Goal: Task Accomplishment & Management: Use online tool/utility

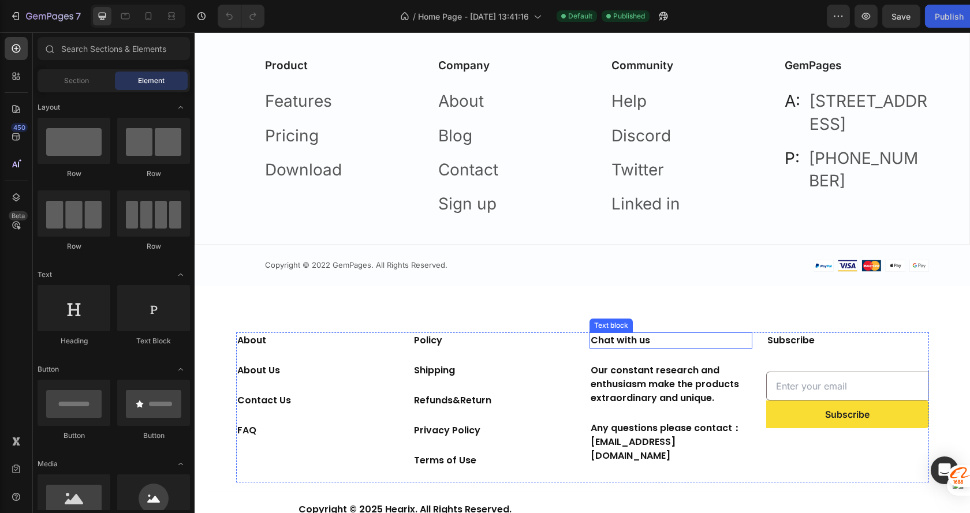
scroll to position [1647, 0]
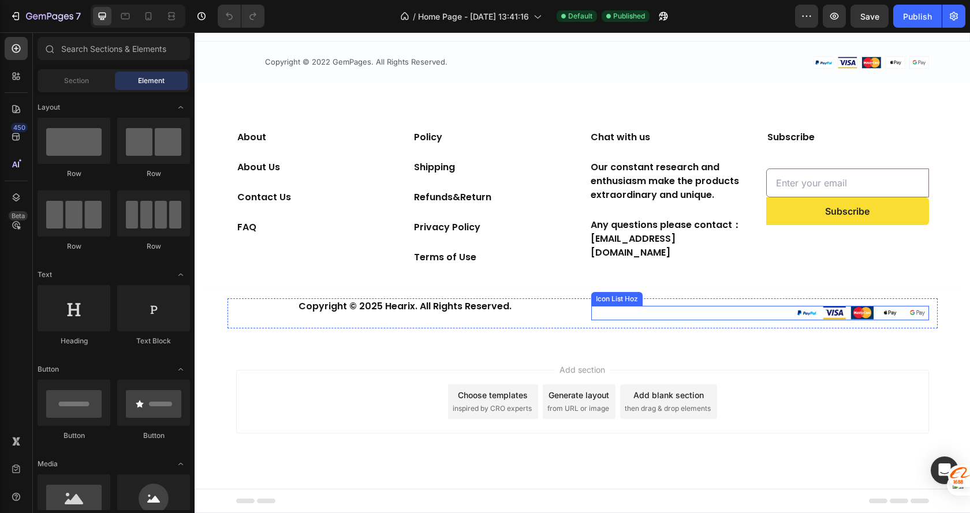
click at [705, 314] on div "Image Image Image Image Image" at bounding box center [760, 313] width 338 height 14
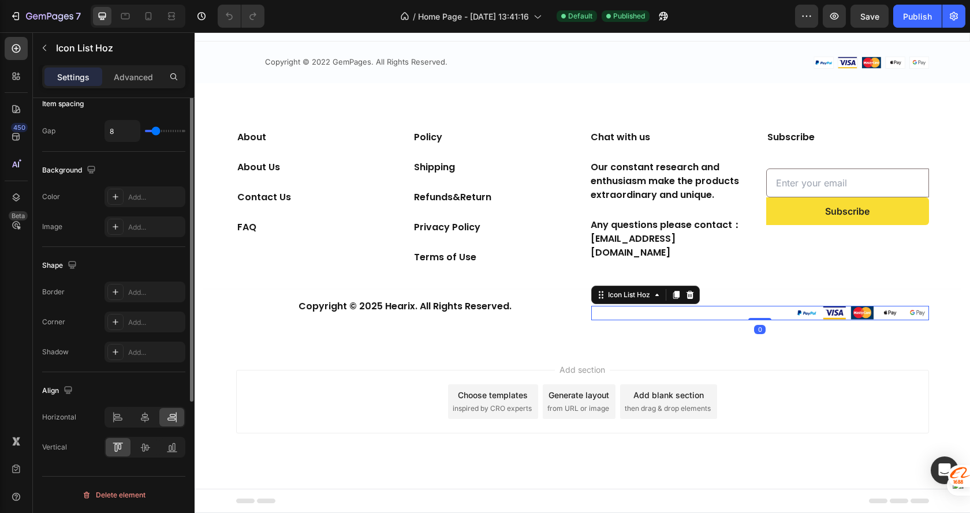
scroll to position [0, 0]
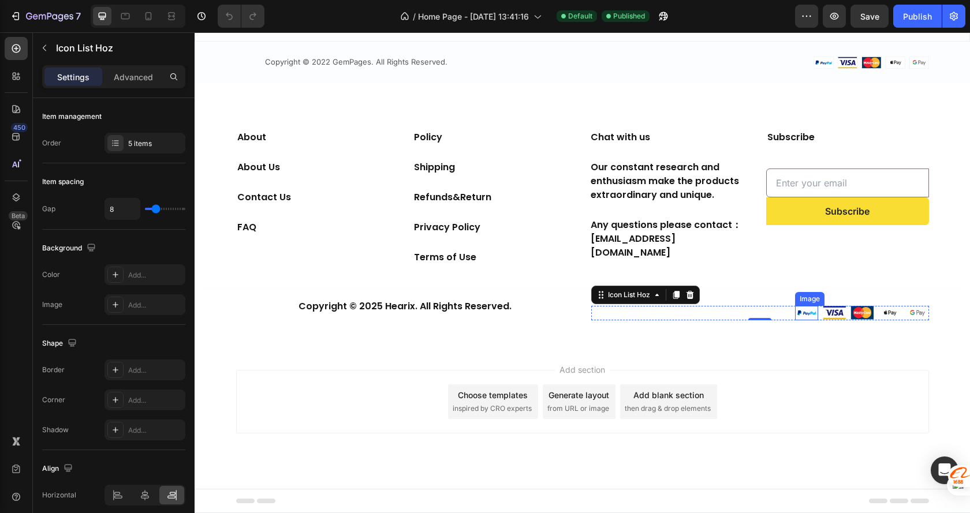
click at [807, 311] on img at bounding box center [806, 313] width 23 height 14
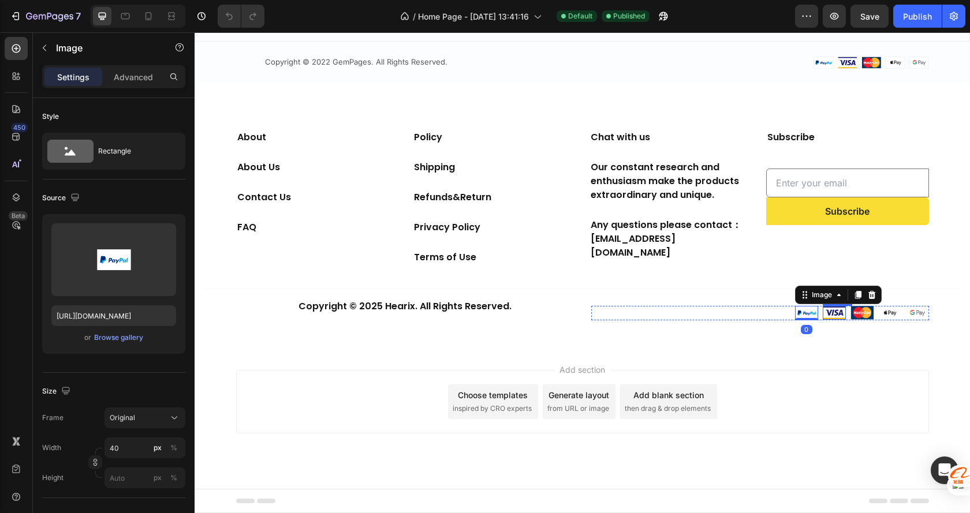
click at [823, 312] on img at bounding box center [834, 312] width 23 height 13
click at [855, 313] on img at bounding box center [861, 312] width 23 height 13
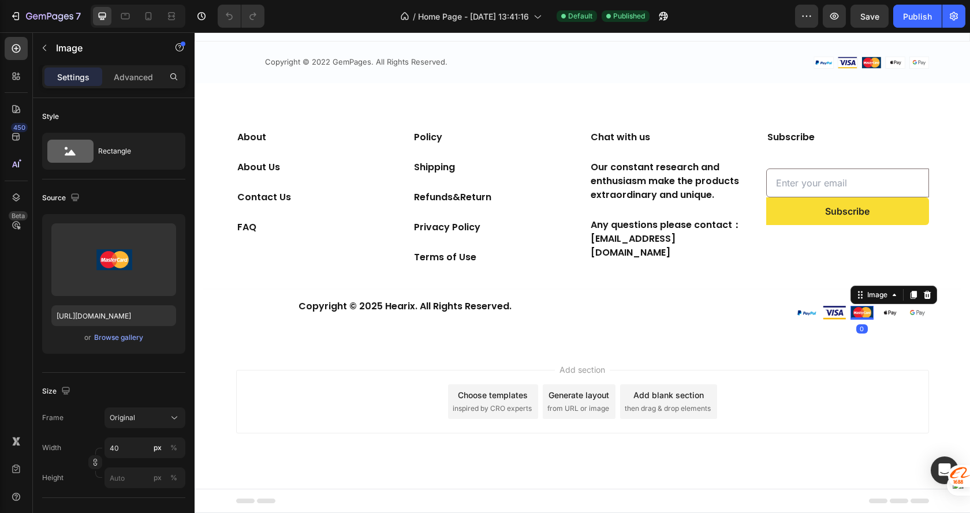
click at [884, 313] on img at bounding box center [889, 313] width 23 height 14
click at [906, 311] on img at bounding box center [917, 313] width 23 height 14
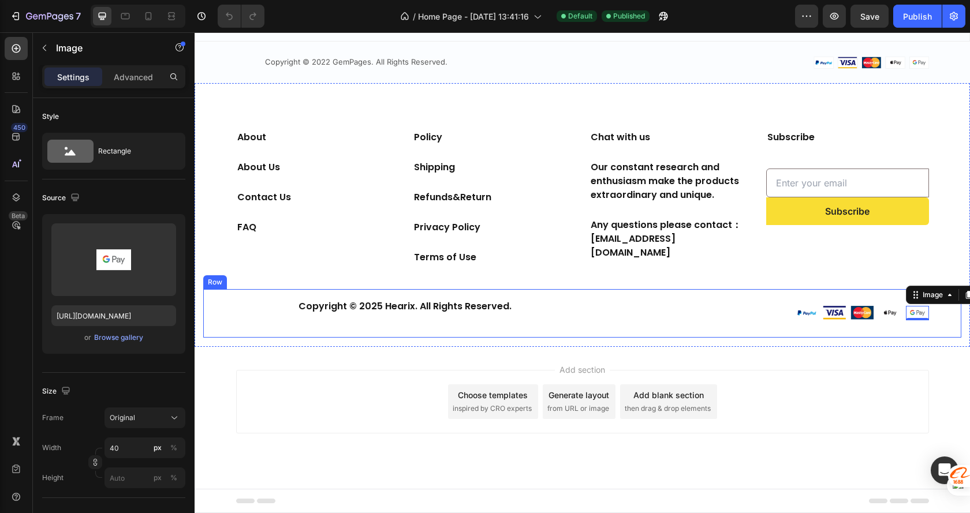
click at [210, 308] on div "Copyright © 2025 Hearix. All Rights Reserved. Text block Image Image Image Imag…" at bounding box center [582, 318] width 758 height 39
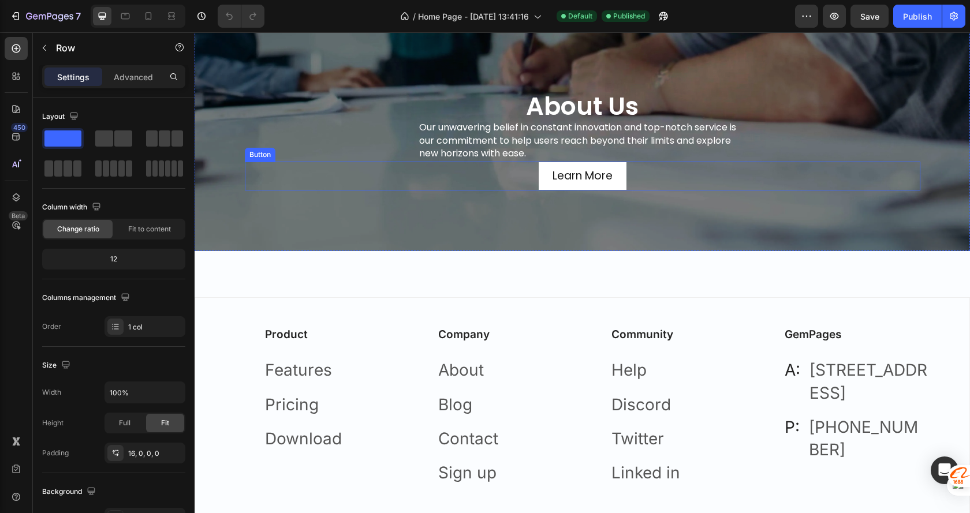
scroll to position [1225, 0]
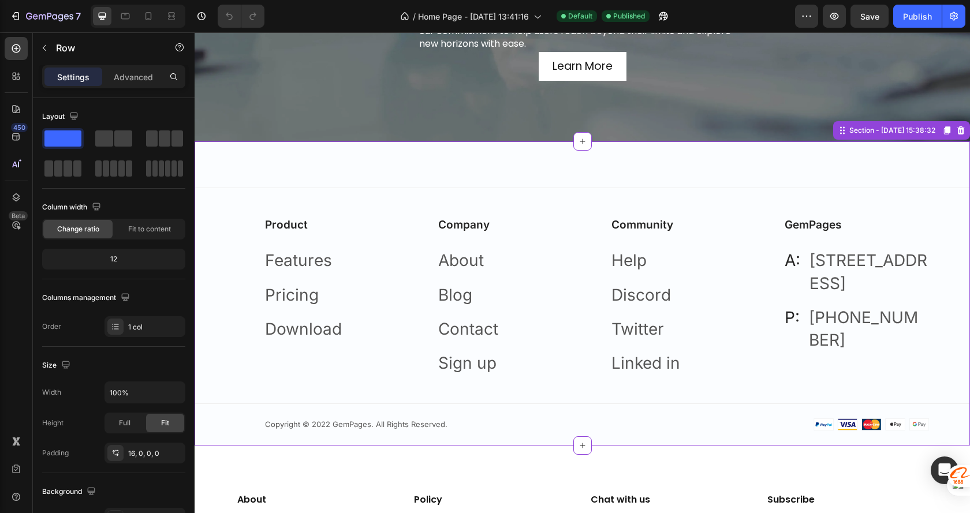
click at [414, 191] on div "Company Text block About Text block Blog Text block Contact Text block Sign up …" at bounding box center [495, 295] width 173 height 215
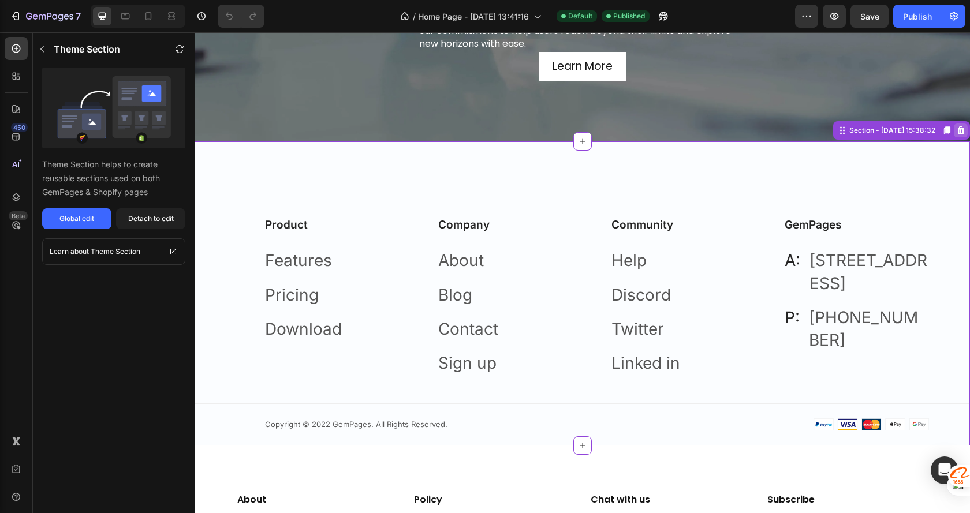
click at [956, 127] on icon at bounding box center [960, 130] width 9 height 9
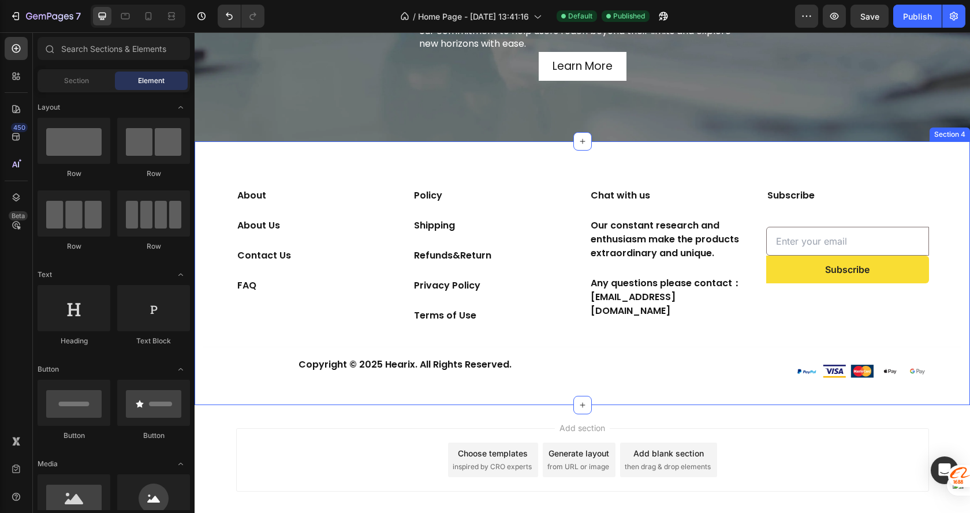
click at [932, 173] on div "About Text block About Us Text block Contact Us Text block FAQ Text block Polic…" at bounding box center [582, 273] width 775 height 264
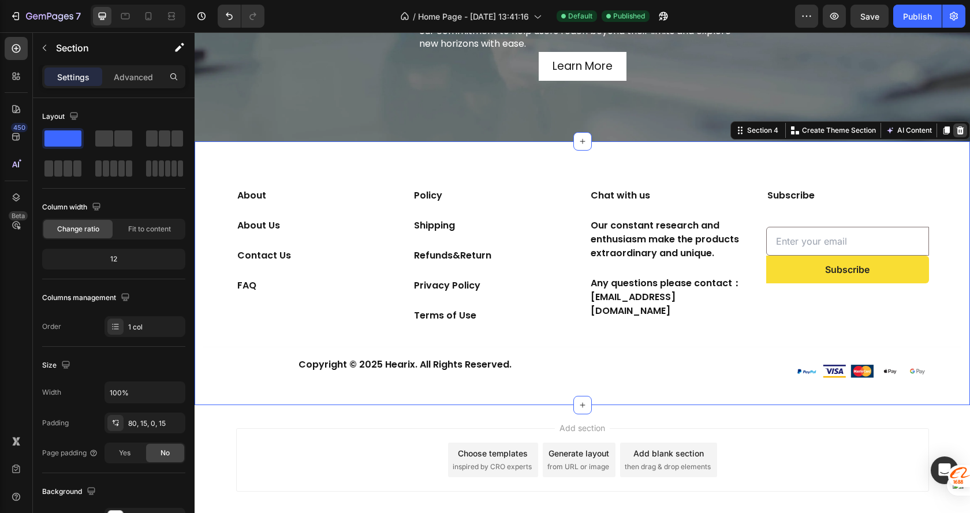
click at [957, 127] on icon at bounding box center [961, 130] width 8 height 8
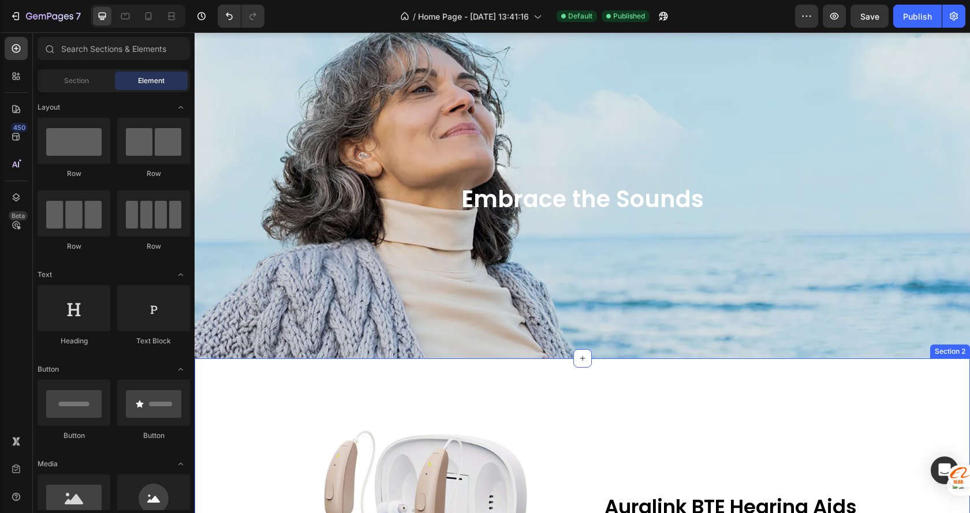
scroll to position [0, 0]
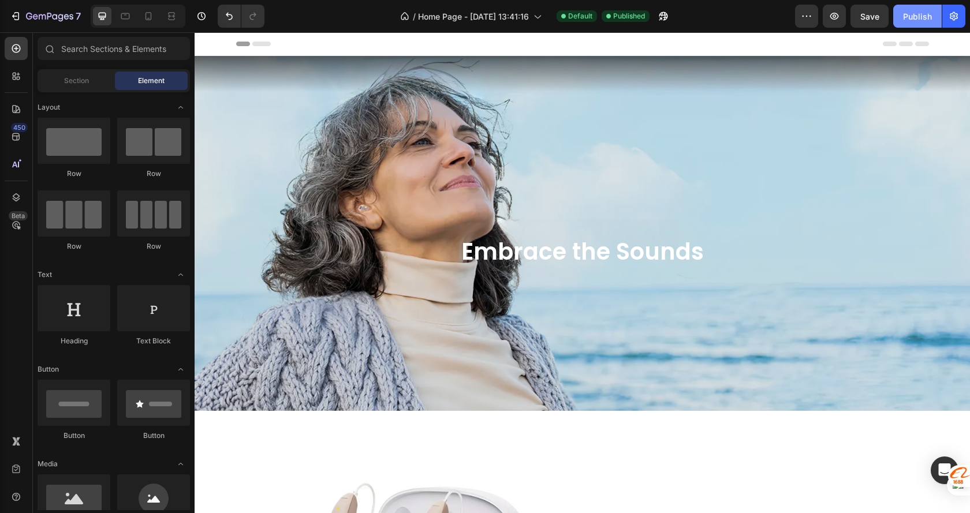
click at [920, 6] on button "Publish" at bounding box center [917, 16] width 49 height 23
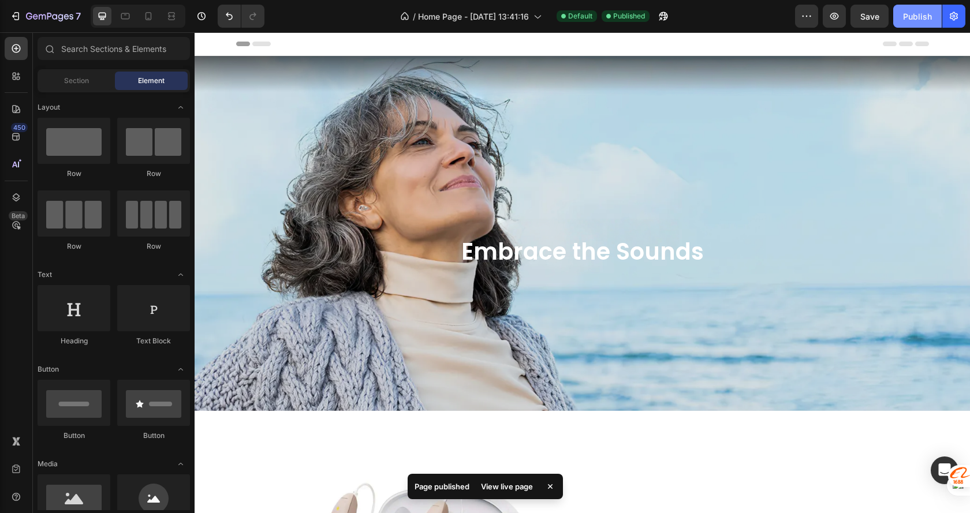
click at [919, 13] on div "Publish" at bounding box center [917, 16] width 29 height 12
click at [656, 19] on button "button" at bounding box center [663, 16] width 23 height 23
